Goal: Task Accomplishment & Management: Use online tool/utility

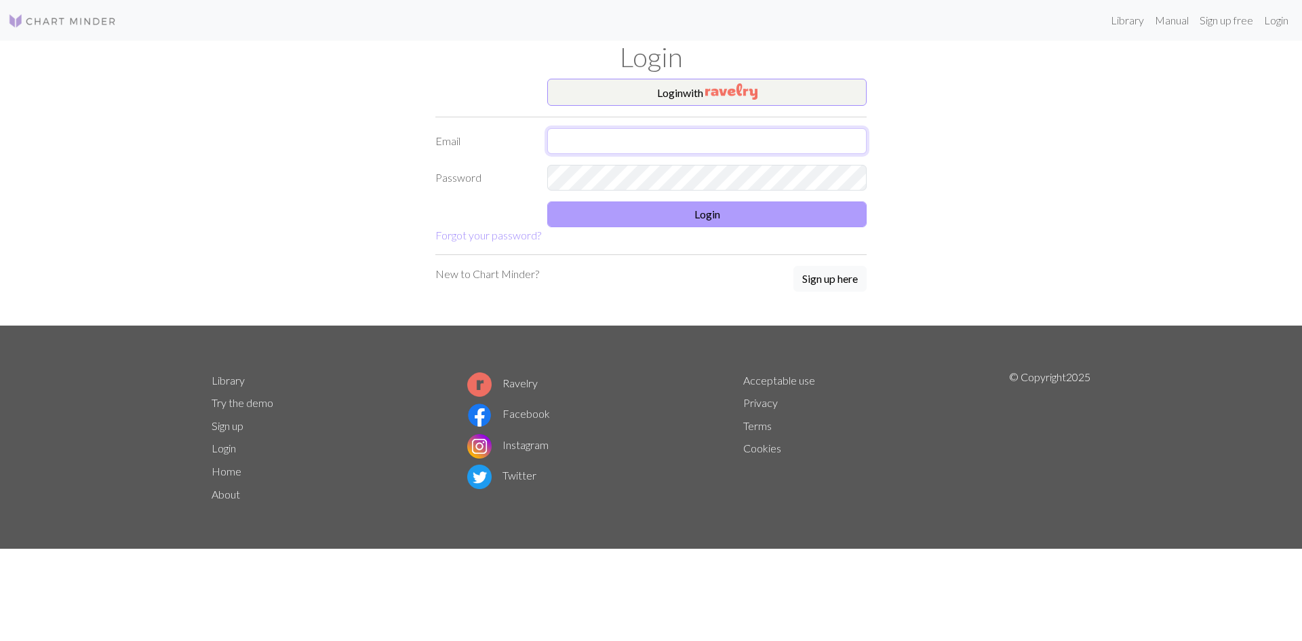
type input "[EMAIL_ADDRESS][DOMAIN_NAME]"
click at [688, 215] on button "Login" at bounding box center [706, 214] width 319 height 26
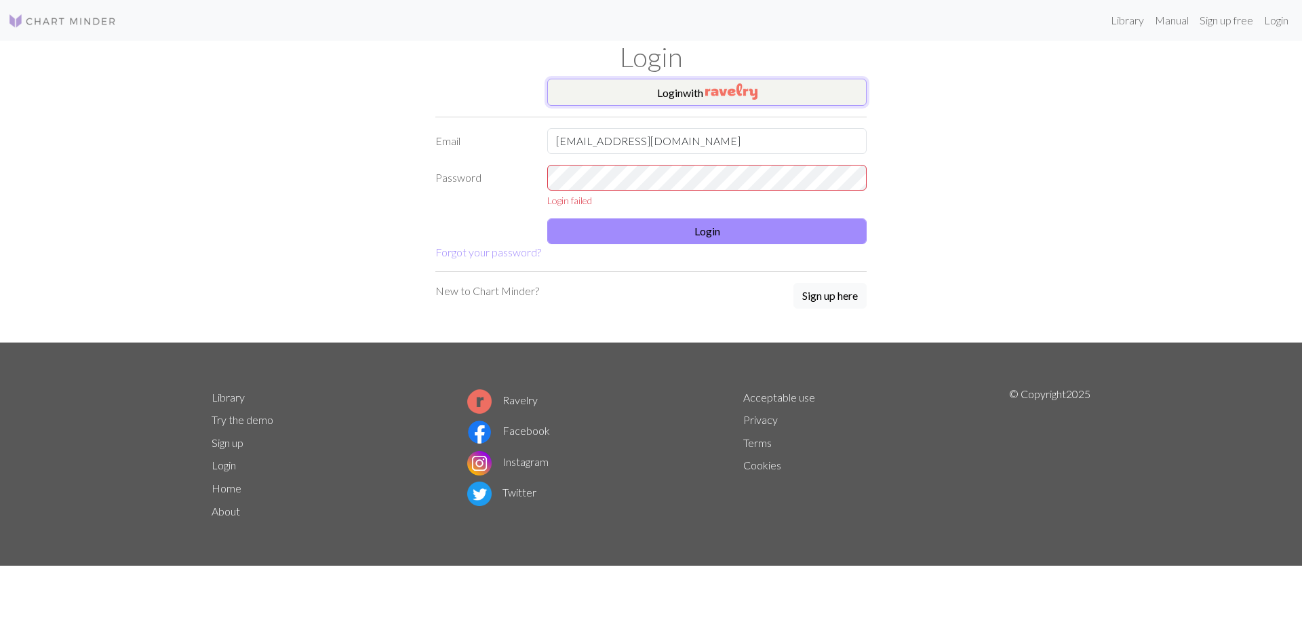
click at [716, 100] on button "Login with" at bounding box center [706, 92] width 319 height 27
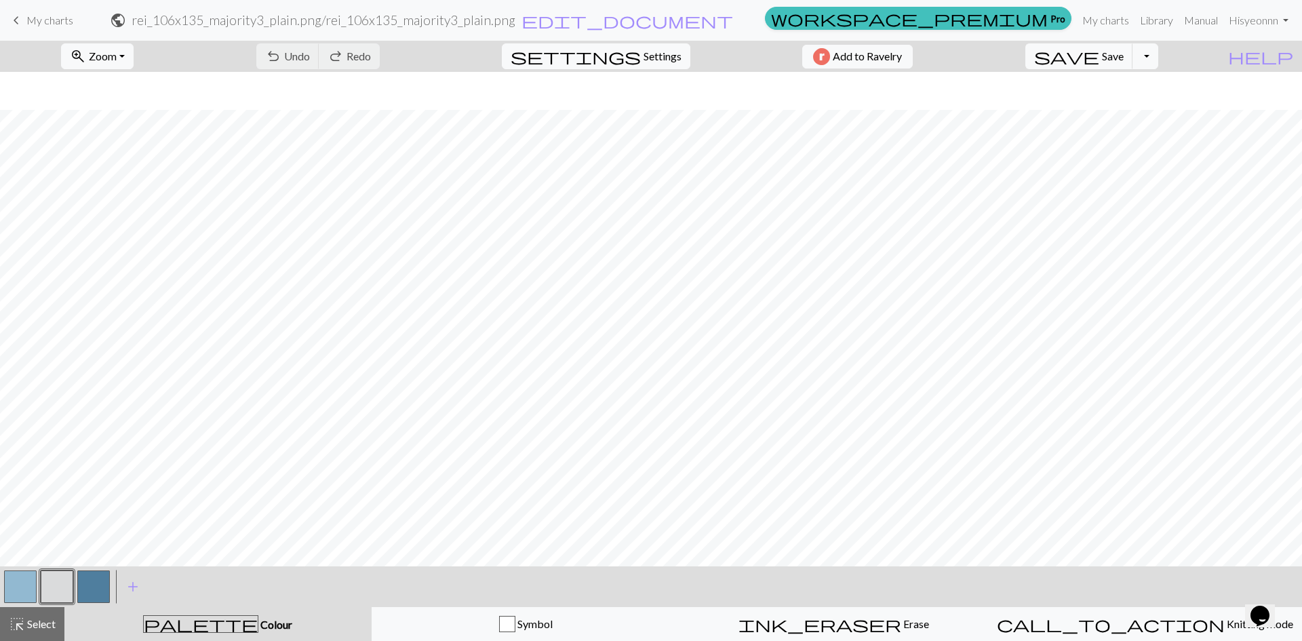
scroll to position [1408, 0]
click at [671, 68] on button "settings Settings" at bounding box center [596, 56] width 189 height 26
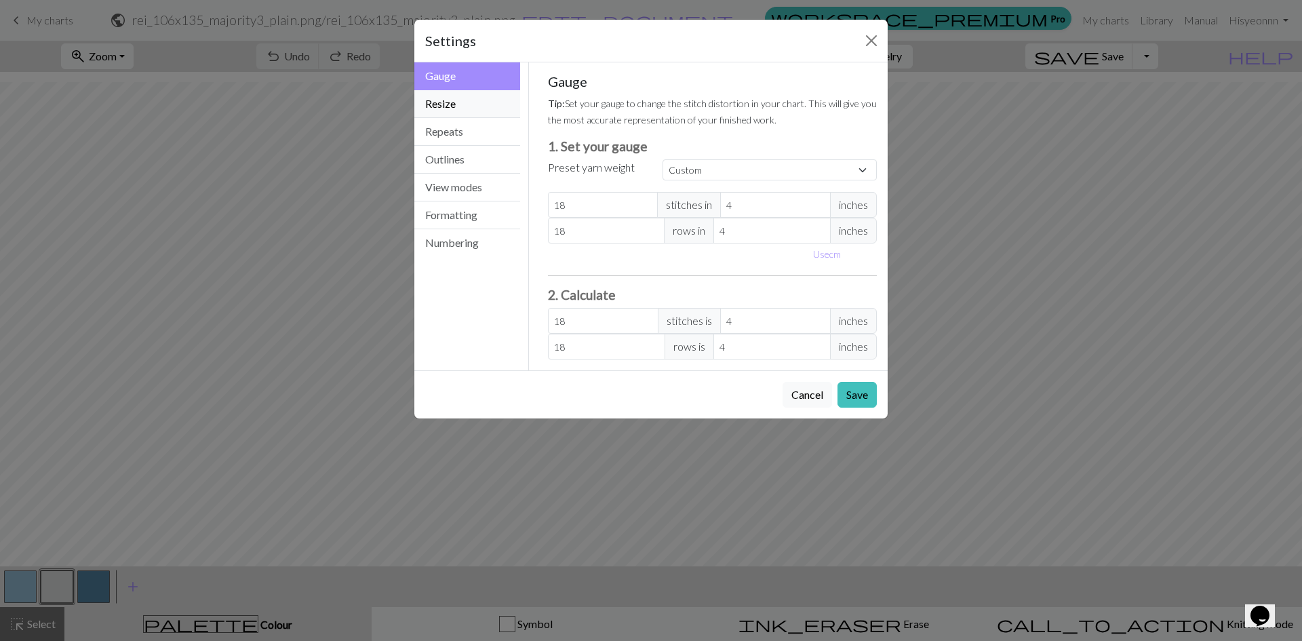
click at [498, 111] on button "Resize" at bounding box center [467, 104] width 106 height 28
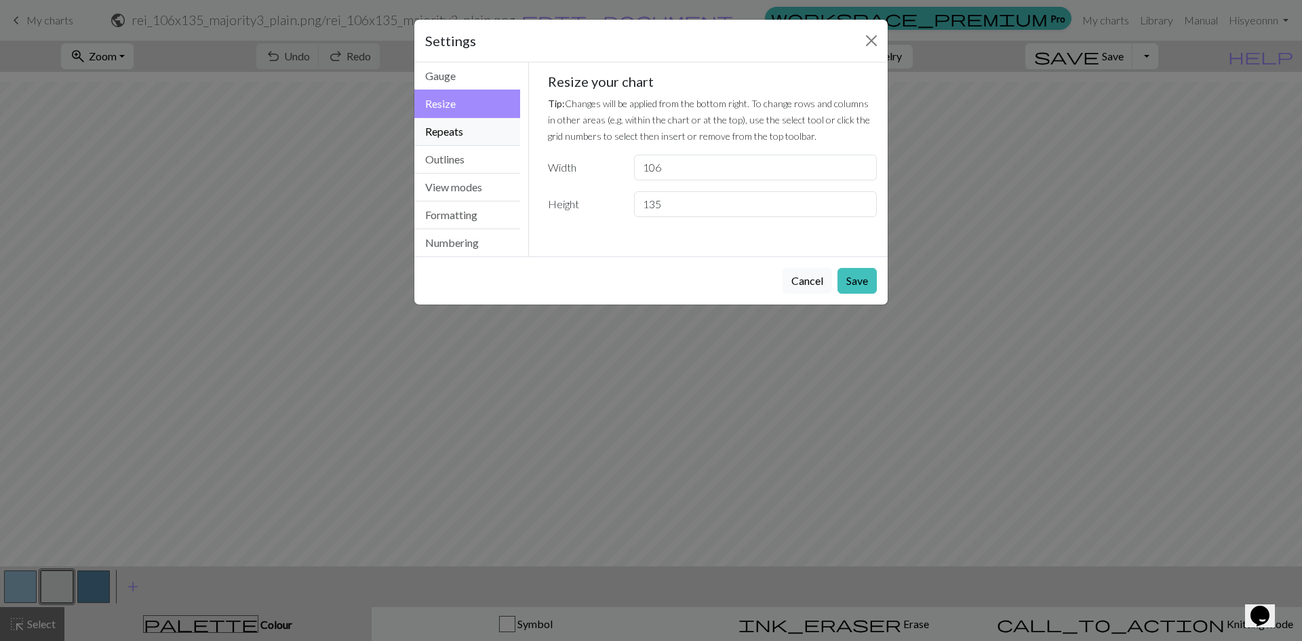
click at [492, 124] on button "Repeats" at bounding box center [467, 132] width 106 height 28
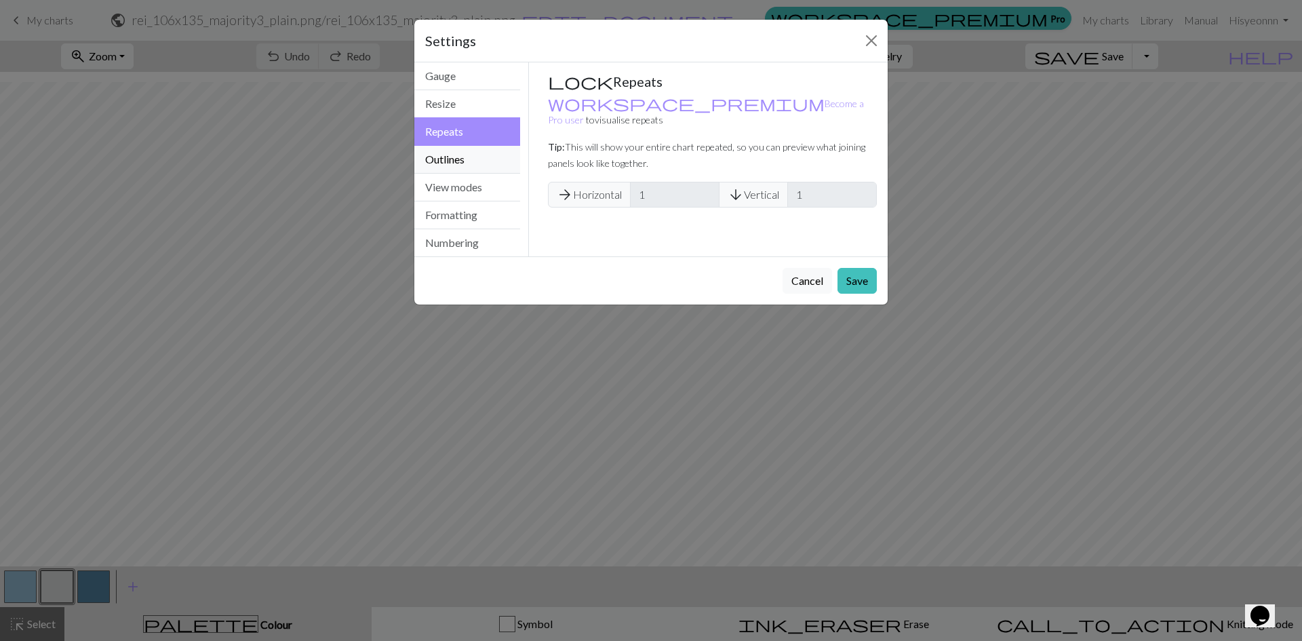
click at [488, 159] on button "Outlines" at bounding box center [467, 160] width 106 height 28
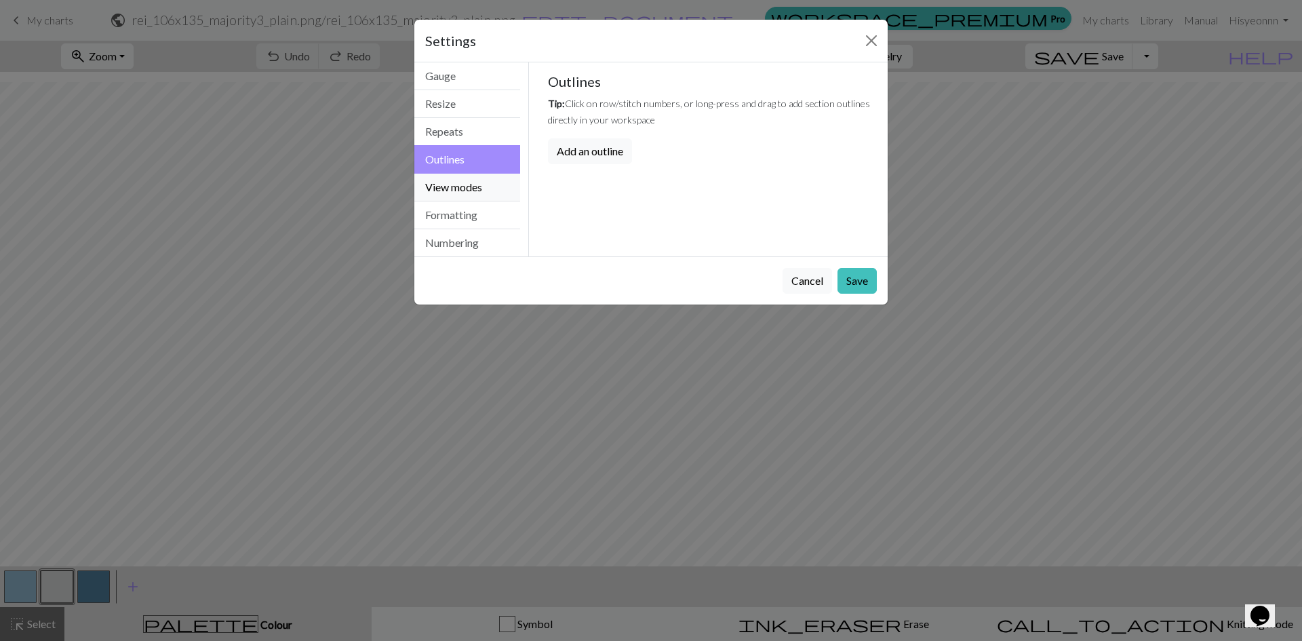
click at [487, 187] on button "View modes" at bounding box center [467, 188] width 106 height 28
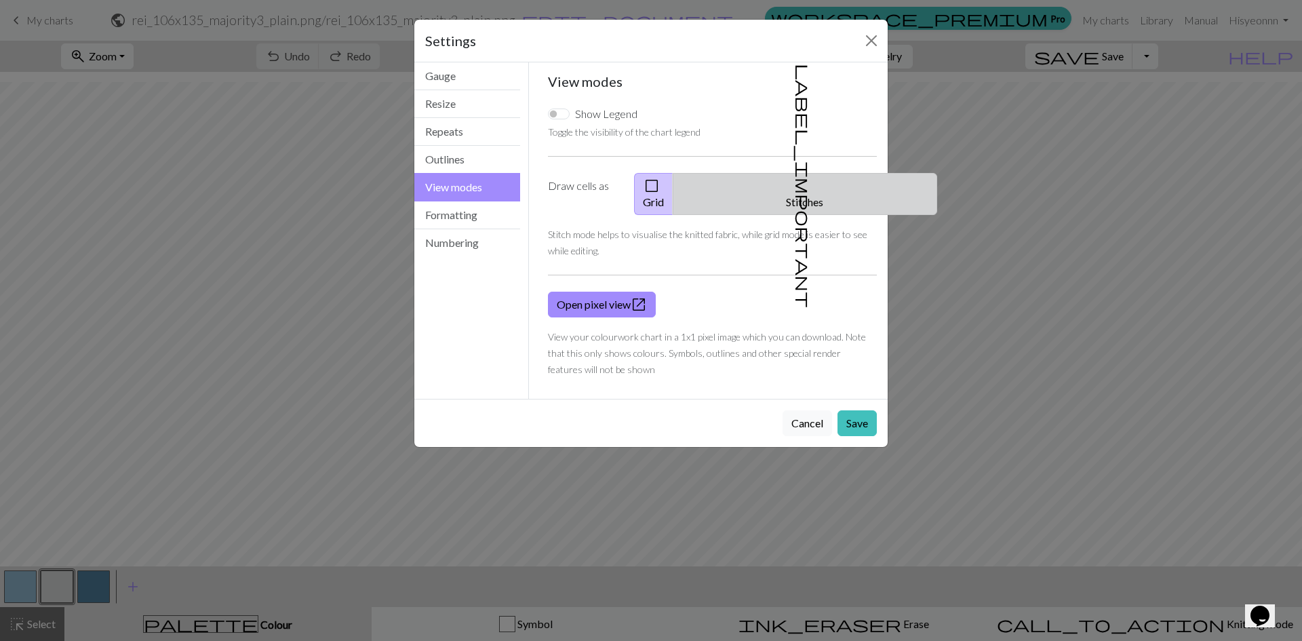
click at [838, 180] on button "label_important Stitches" at bounding box center [805, 194] width 264 height 42
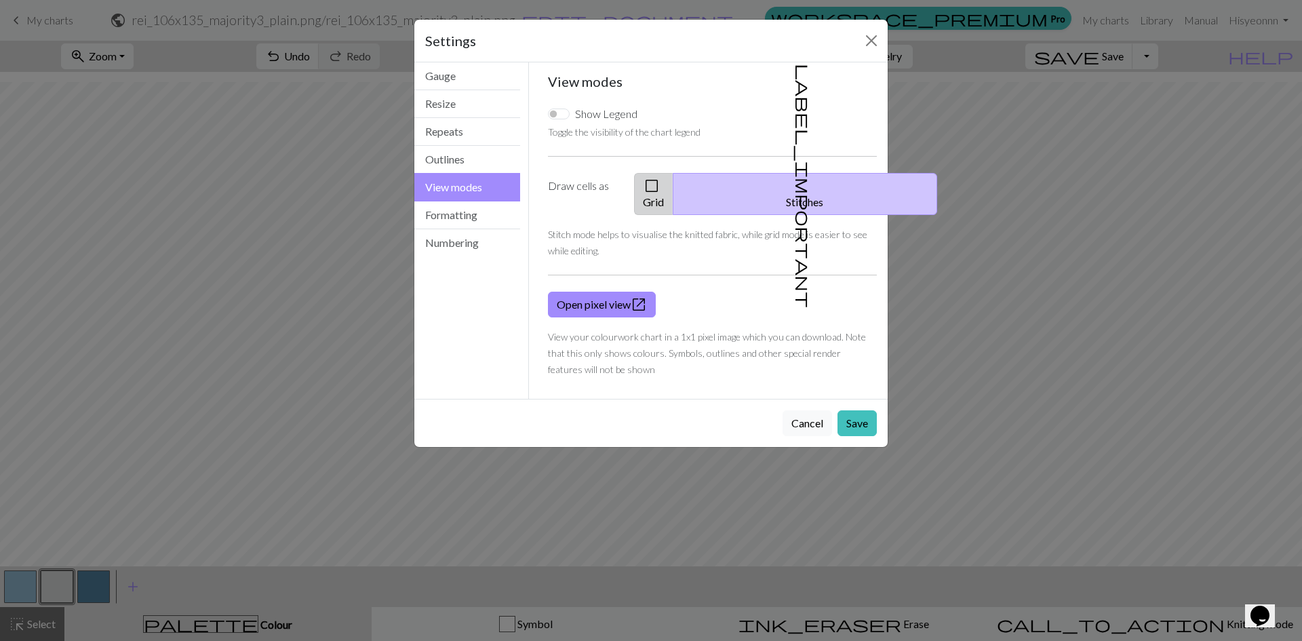
click at [673, 184] on button "check_box_outline_blank Grid" at bounding box center [653, 194] width 39 height 42
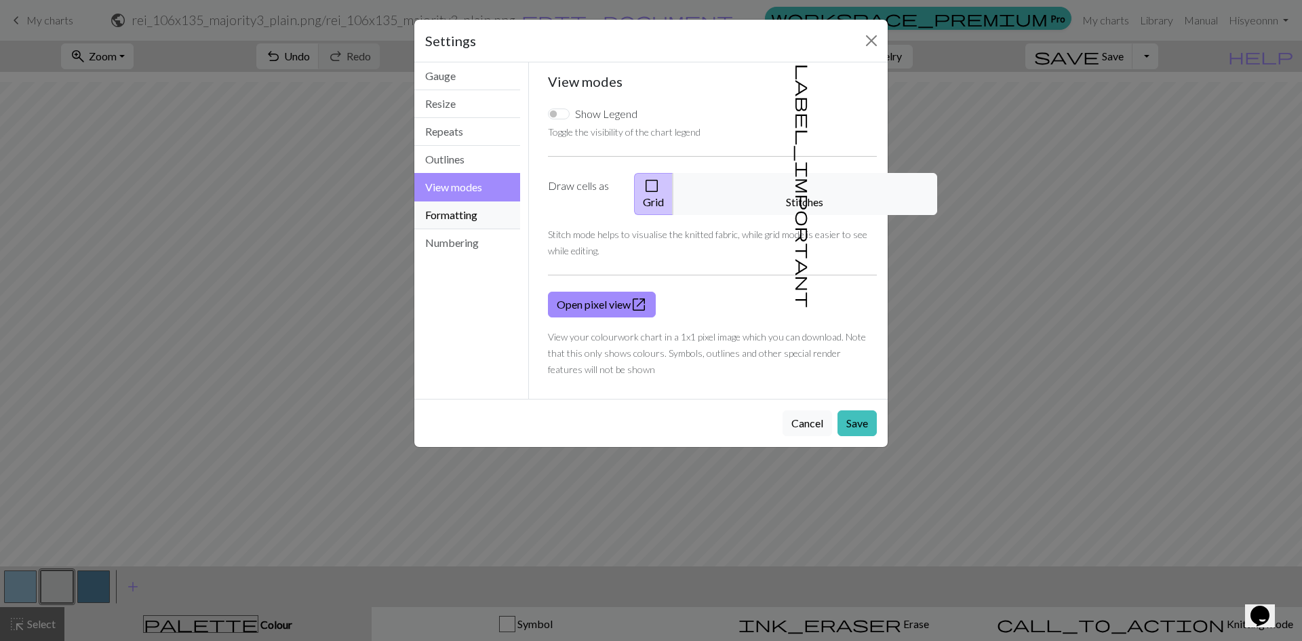
click at [462, 212] on button "Formatting" at bounding box center [467, 215] width 106 height 28
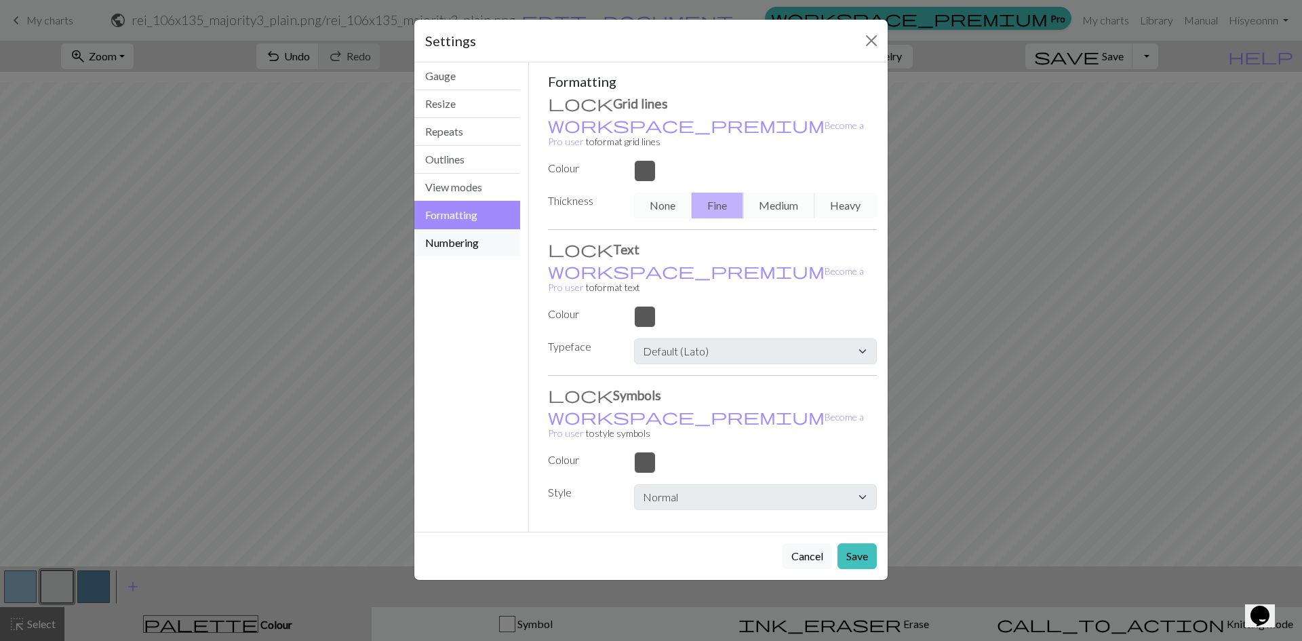
click at [477, 246] on button "Numbering" at bounding box center [467, 242] width 106 height 27
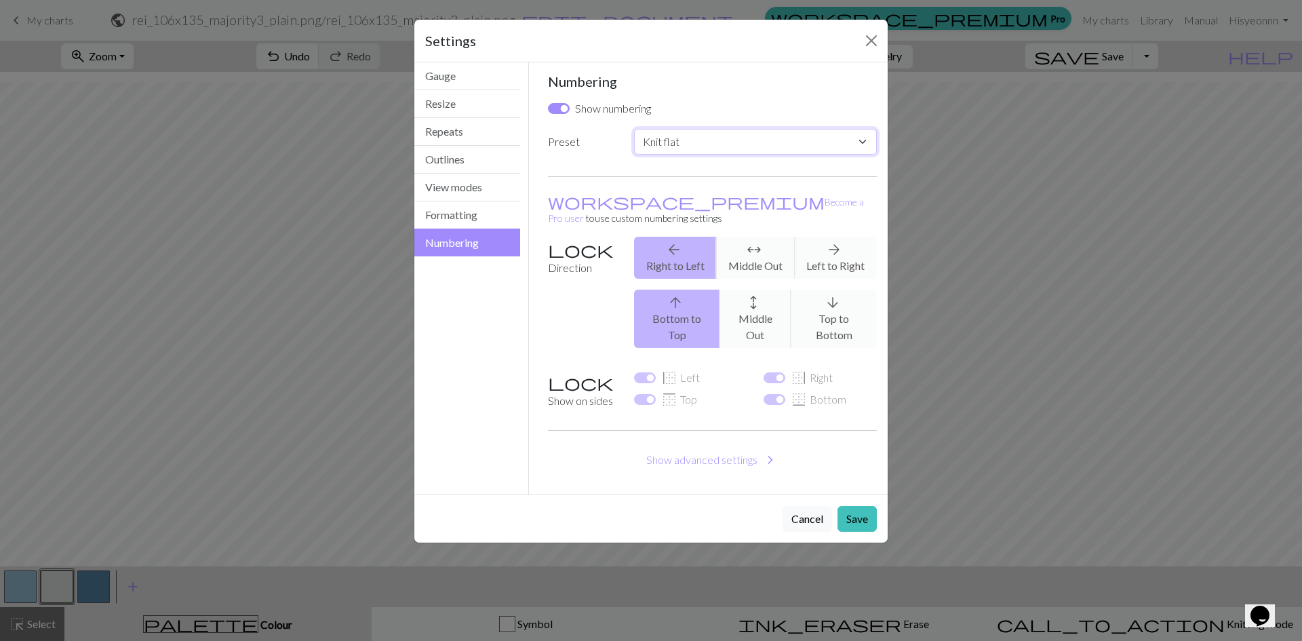
click at [707, 132] on select "Custom Knit flat Knit in the round Lace knitting Cross stitch" at bounding box center [755, 142] width 243 height 26
select select "round"
click at [634, 129] on select "Custom Knit flat Knit in the round Lace knitting Cross stitch" at bounding box center [755, 142] width 243 height 26
checkbox input "false"
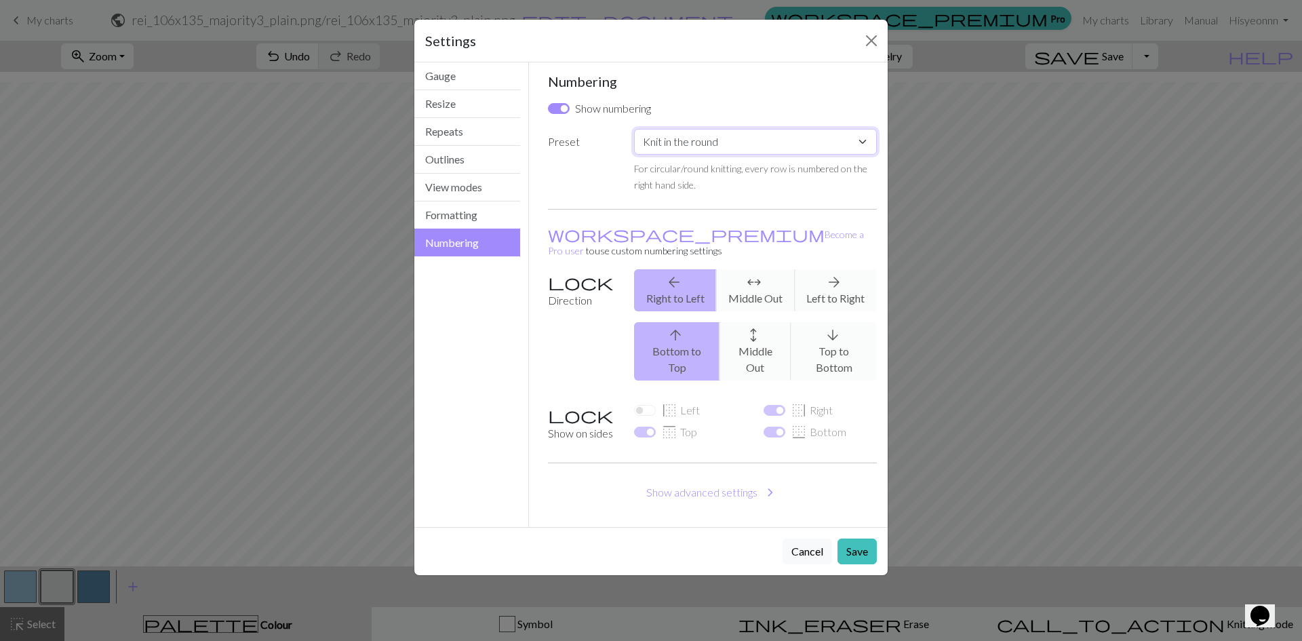
click at [705, 144] on select "Custom Knit flat Knit in the round Lace knitting Cross stitch" at bounding box center [755, 142] width 243 height 26
click at [634, 129] on select "Custom Knit flat Knit in the round Lace knitting Cross stitch" at bounding box center [755, 142] width 243 height 26
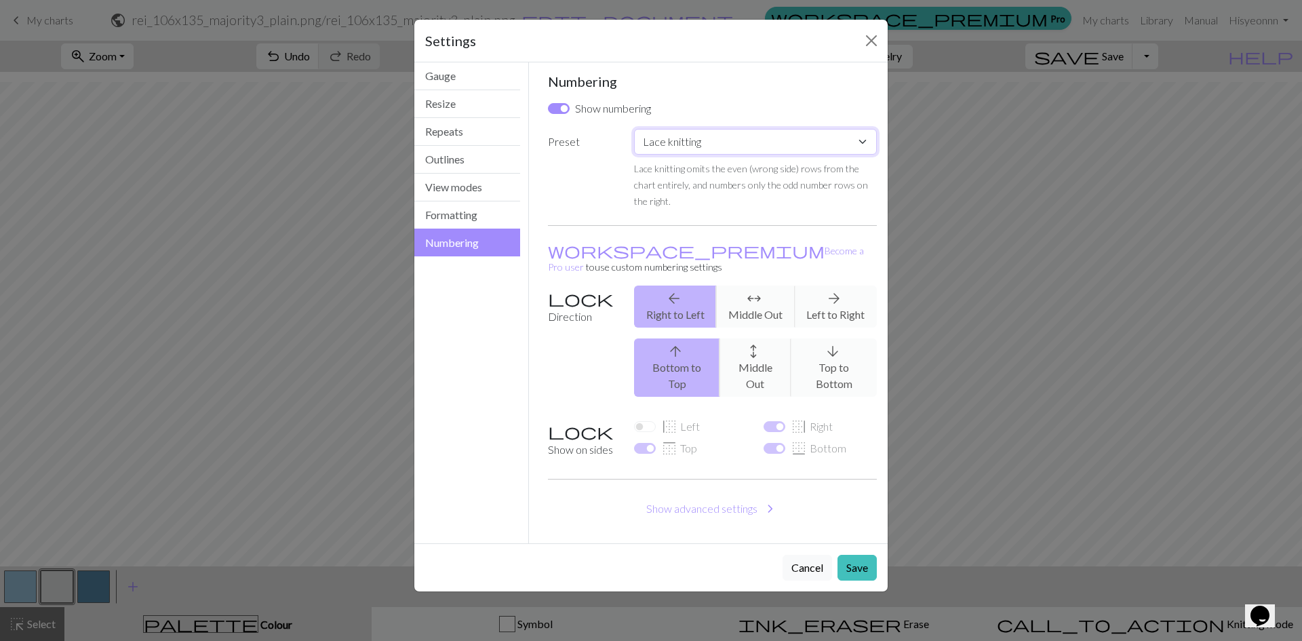
drag, startPoint x: 713, startPoint y: 143, endPoint x: 715, endPoint y: 153, distance: 10.3
click at [713, 143] on select "Custom Knit flat Knit in the round Lace knitting Cross stitch" at bounding box center [755, 142] width 243 height 26
select select "crossstitch"
click at [634, 129] on select "Custom Knit flat Knit in the round Lace knitting Cross stitch" at bounding box center [755, 142] width 243 height 26
checkbox input "true"
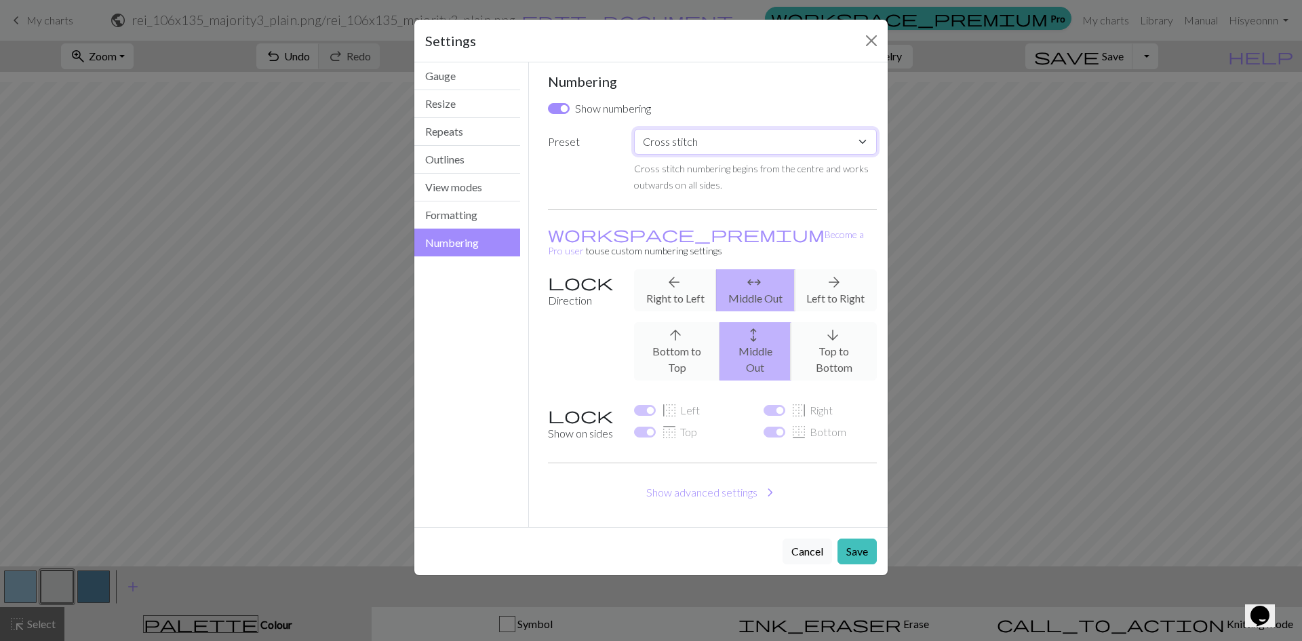
drag, startPoint x: 762, startPoint y: 140, endPoint x: 743, endPoint y: 153, distance: 22.9
click at [762, 140] on select "Custom Knit flat Knit in the round Lace knitting Cross stitch" at bounding box center [755, 142] width 243 height 26
select select "flat"
click at [634, 129] on select "Custom Knit flat Knit in the round Lace knitting Cross stitch" at bounding box center [755, 142] width 243 height 26
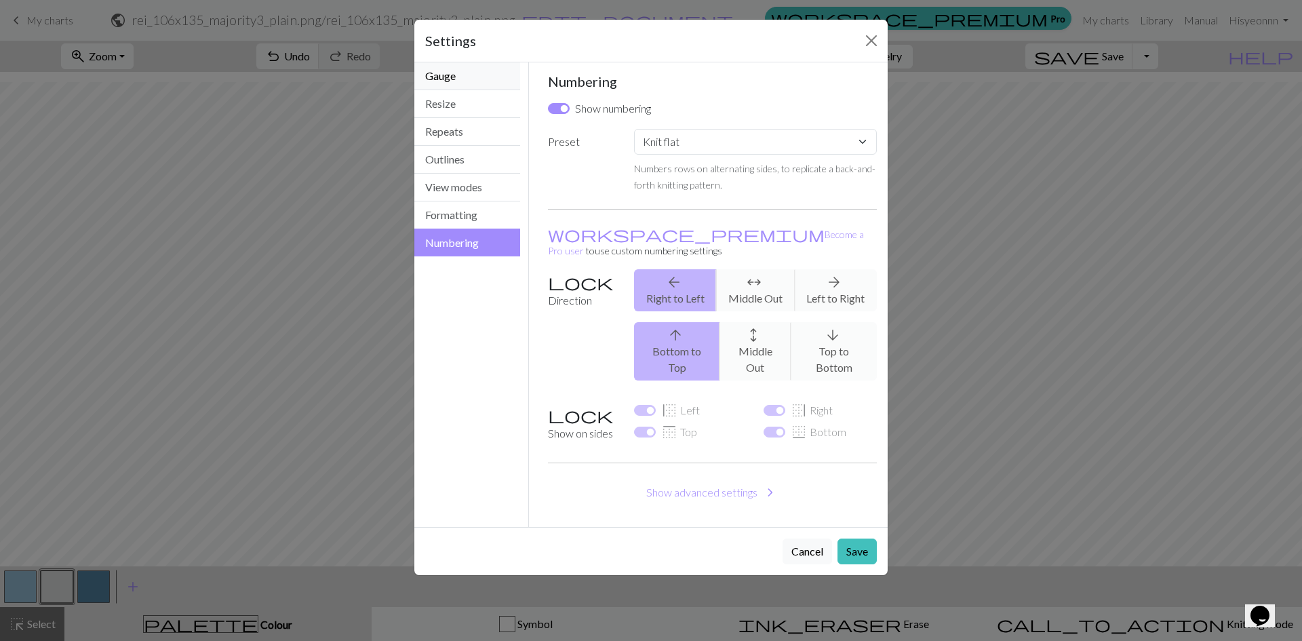
click at [478, 80] on button "Gauge" at bounding box center [467, 76] width 106 height 28
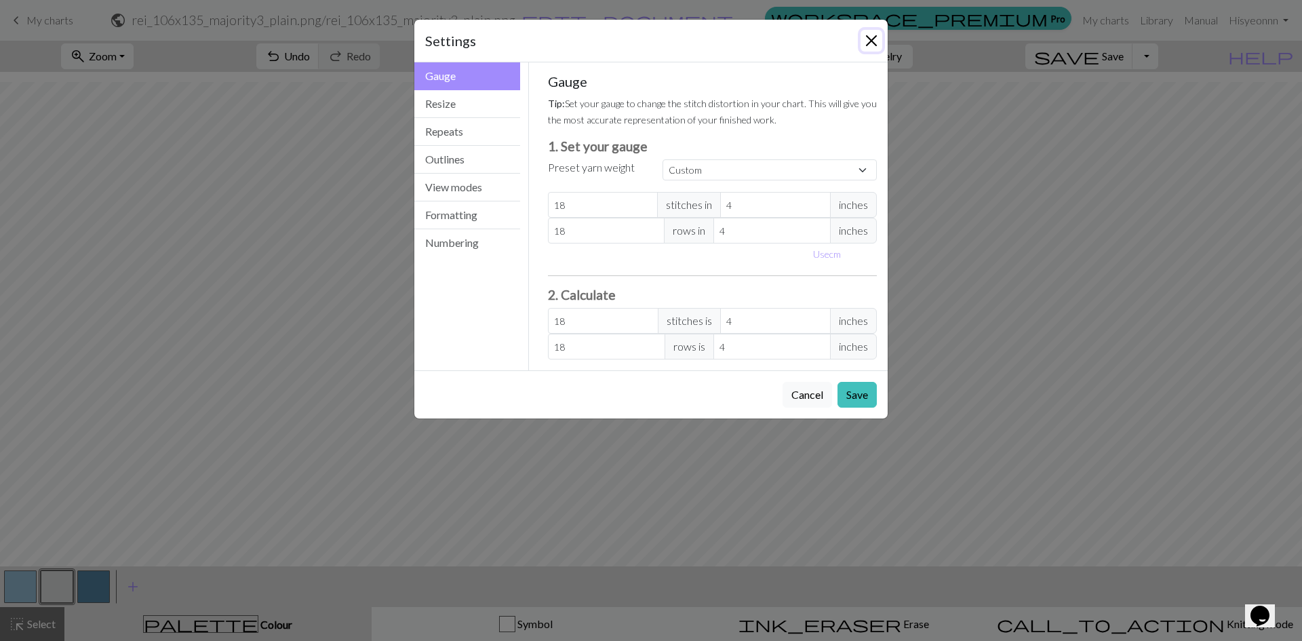
click at [872, 44] on button "Close" at bounding box center [872, 41] width 22 height 22
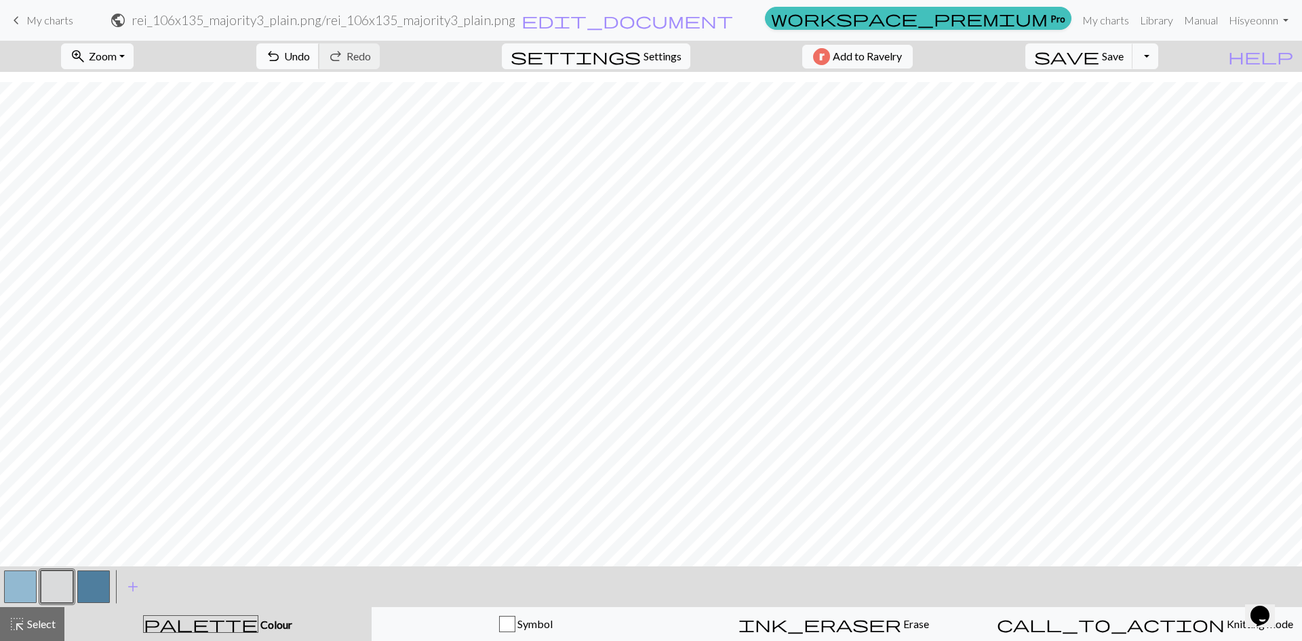
click at [310, 56] on span "Undo" at bounding box center [297, 56] width 26 height 13
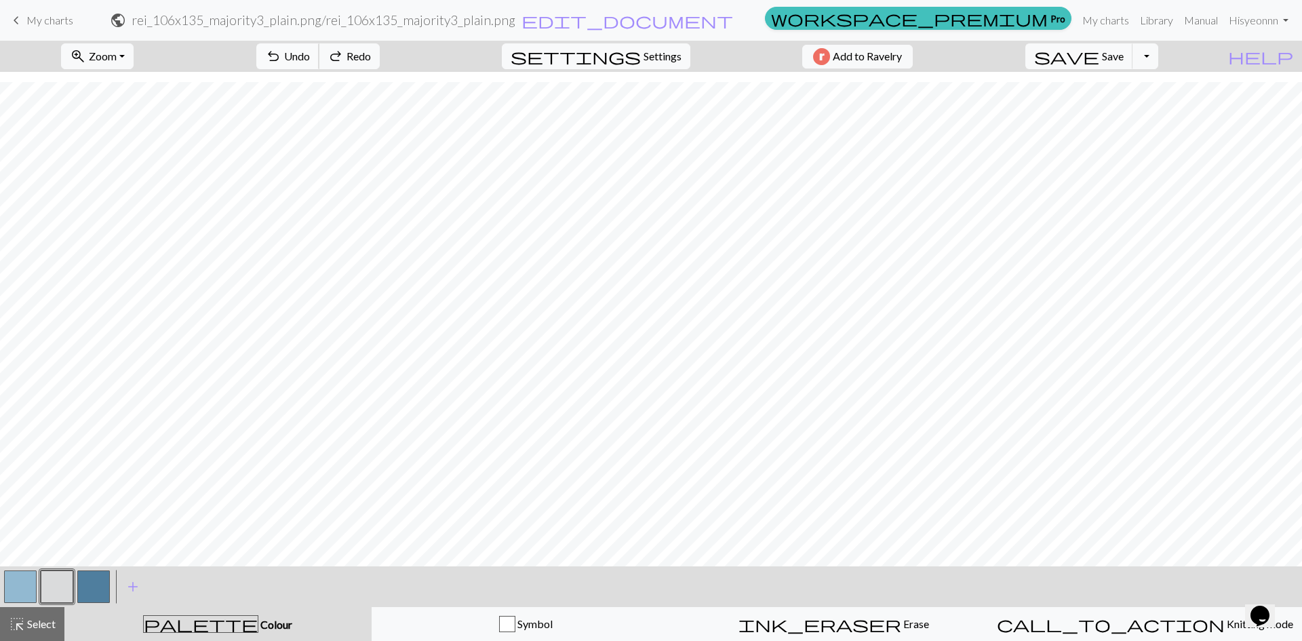
click at [310, 56] on span "Undo" at bounding box center [297, 56] width 26 height 13
click at [350, 56] on div "undo Undo Undo redo Redo Redo" at bounding box center [318, 56] width 144 height 31
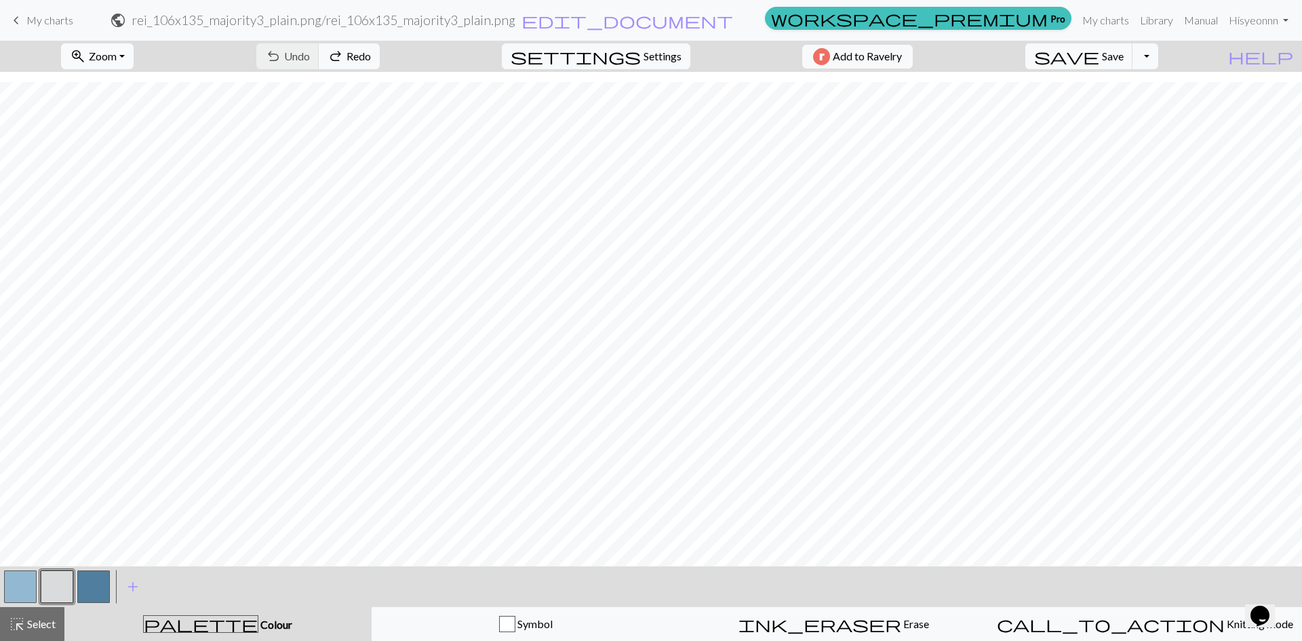
click at [134, 60] on button "zoom_in Zoom Zoom" at bounding box center [97, 56] width 73 height 26
click at [146, 125] on button "Fit height" at bounding box center [115, 130] width 107 height 22
click at [134, 58] on button "zoom_in Zoom Zoom" at bounding box center [97, 56] width 73 height 26
click at [138, 103] on button "Fit width" at bounding box center [115, 108] width 107 height 22
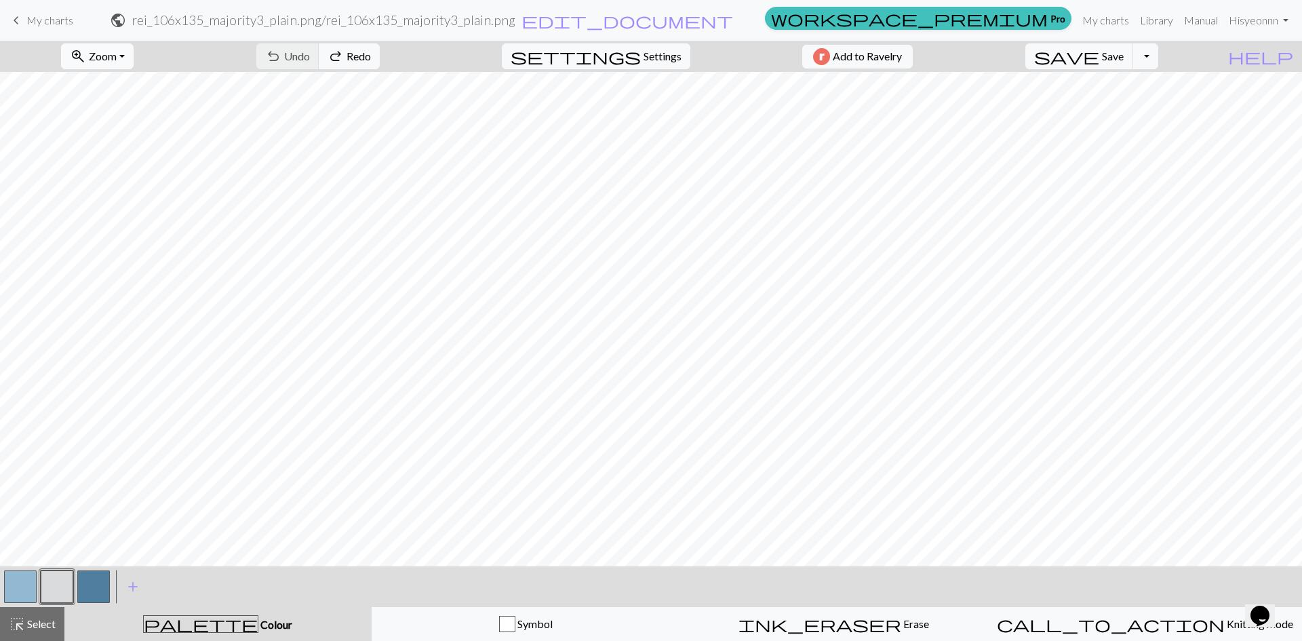
click at [131, 64] on button "zoom_in Zoom Zoom" at bounding box center [97, 56] width 73 height 26
click at [132, 125] on button "Fit height" at bounding box center [115, 130] width 107 height 22
click at [103, 583] on button "button" at bounding box center [93, 586] width 33 height 33
click at [135, 581] on span "add" at bounding box center [133, 586] width 16 height 19
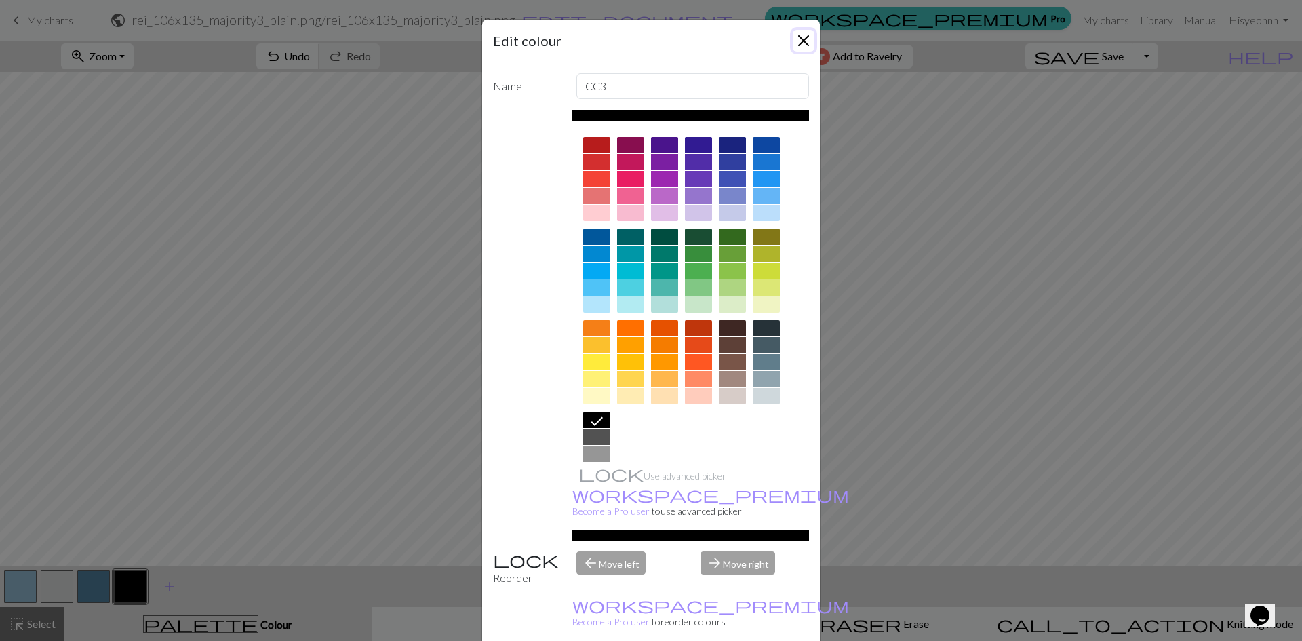
click at [798, 37] on button "Close" at bounding box center [804, 41] width 22 height 22
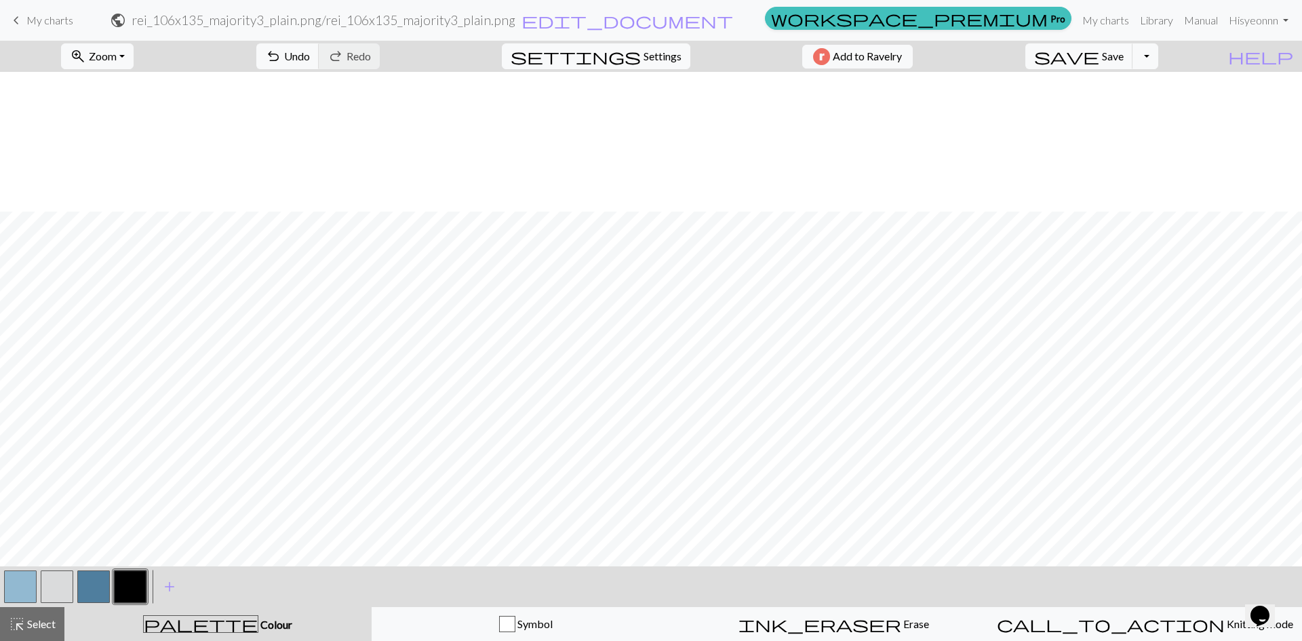
scroll to position [479, 0]
